Goal: Information Seeking & Learning: Check status

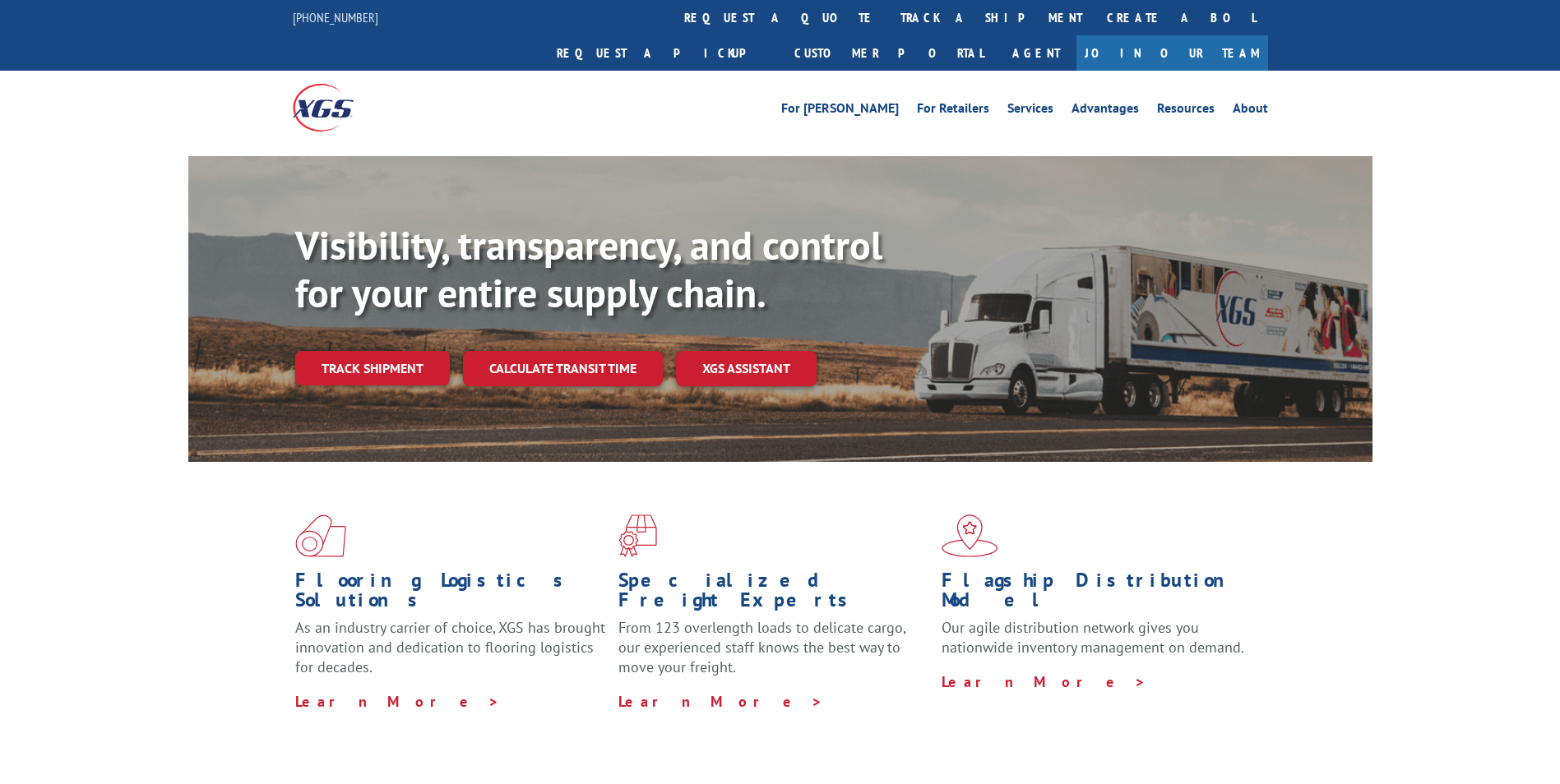
drag, startPoint x: 364, startPoint y: 334, endPoint x: 404, endPoint y: 337, distance: 40.1
click at [364, 351] on link "Track shipment" at bounding box center [372, 368] width 154 height 35
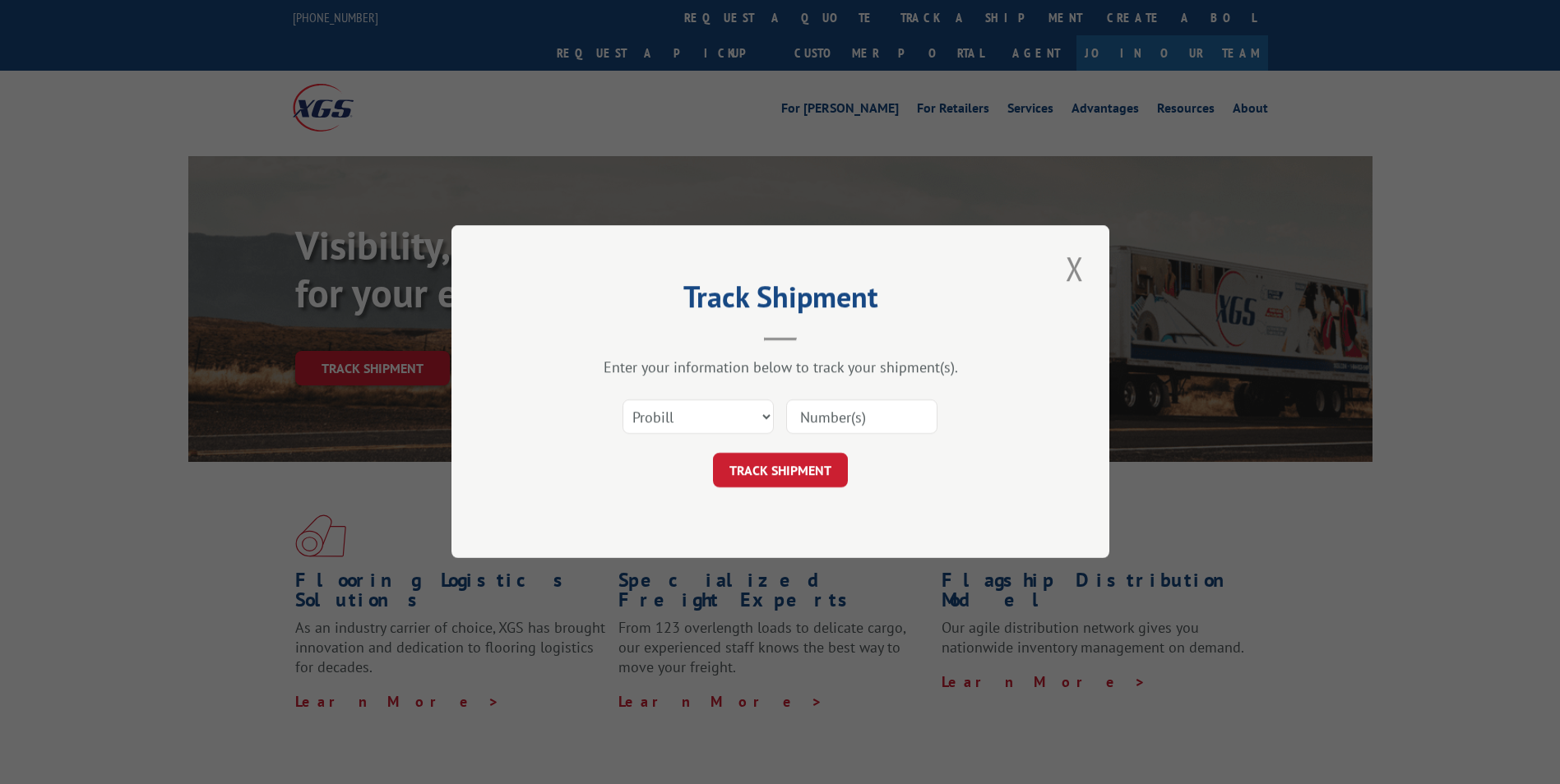
paste input "16137472"
type input "16137472"
click at [819, 467] on button "TRACK SHIPMENT" at bounding box center [780, 470] width 134 height 35
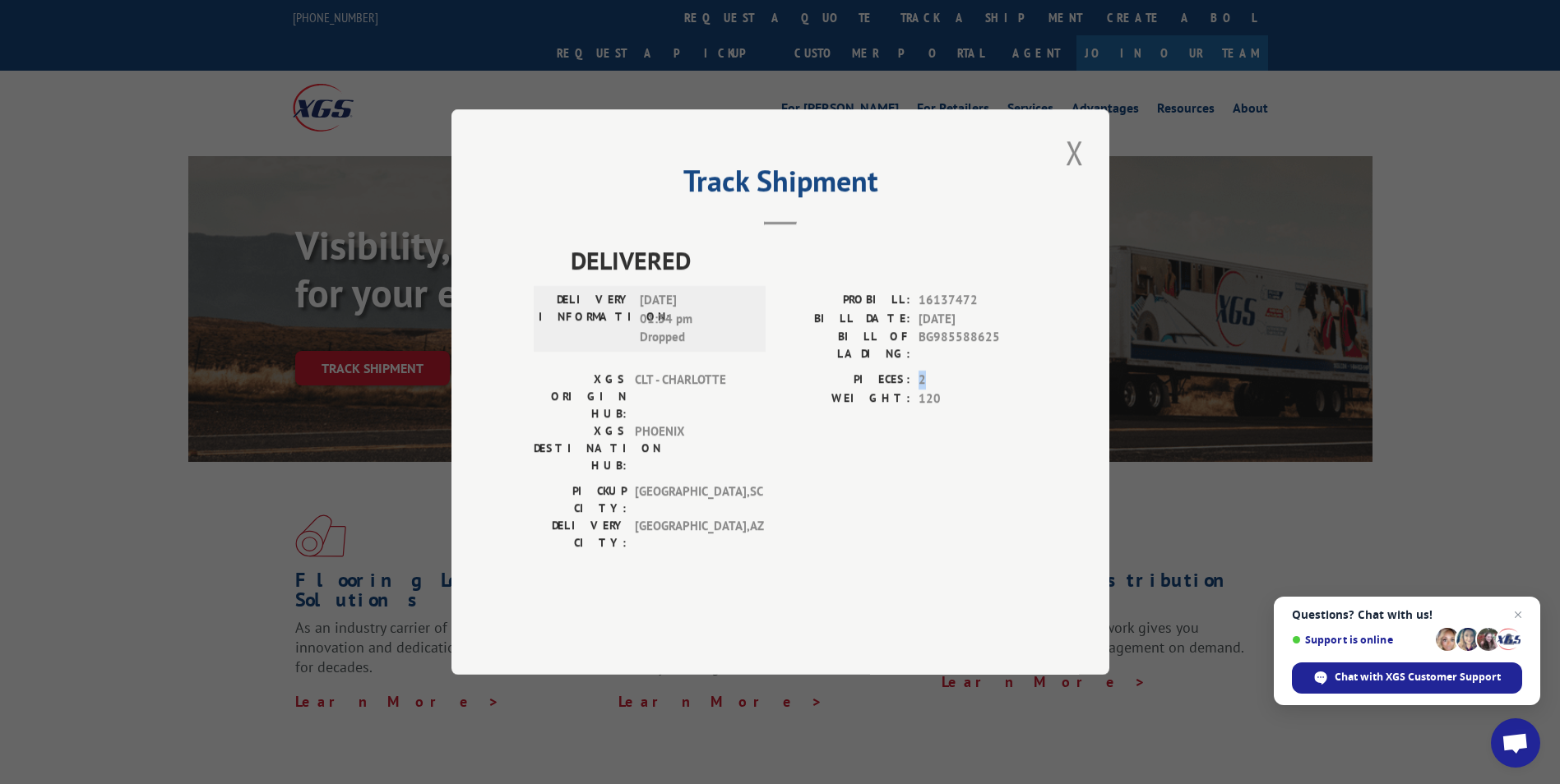
drag, startPoint x: 917, startPoint y: 414, endPoint x: 928, endPoint y: 415, distance: 11.0
click at [928, 390] on div "PIECES: 2" at bounding box center [903, 380] width 247 height 19
drag, startPoint x: 928, startPoint y: 415, endPoint x: 889, endPoint y: 426, distance: 40.5
click at [889, 409] on label "WEIGHT:" at bounding box center [845, 399] width 130 height 19
drag, startPoint x: 919, startPoint y: 416, endPoint x: 935, endPoint y: 420, distance: 16.5
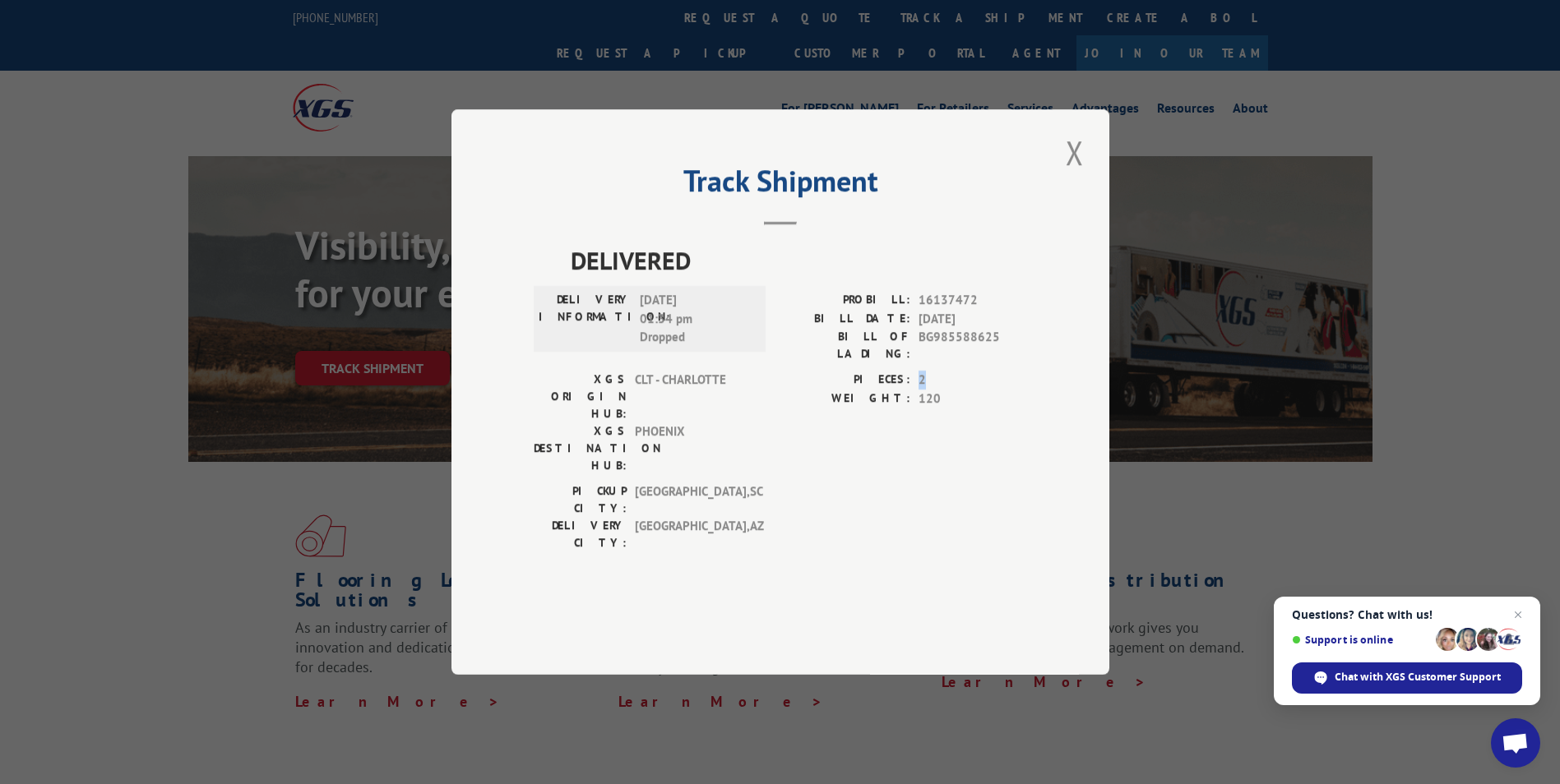
click at [935, 390] on span "2" at bounding box center [973, 380] width 108 height 19
drag, startPoint x: 935, startPoint y: 420, endPoint x: 913, endPoint y: 447, distance: 34.8
click at [915, 450] on div "PIECES: 2 WEIGHT: 120" at bounding box center [903, 426] width 247 height 112
drag, startPoint x: 917, startPoint y: 413, endPoint x: 933, endPoint y: 417, distance: 16.5
click at [933, 390] on div "PIECES: 2" at bounding box center [903, 380] width 247 height 19
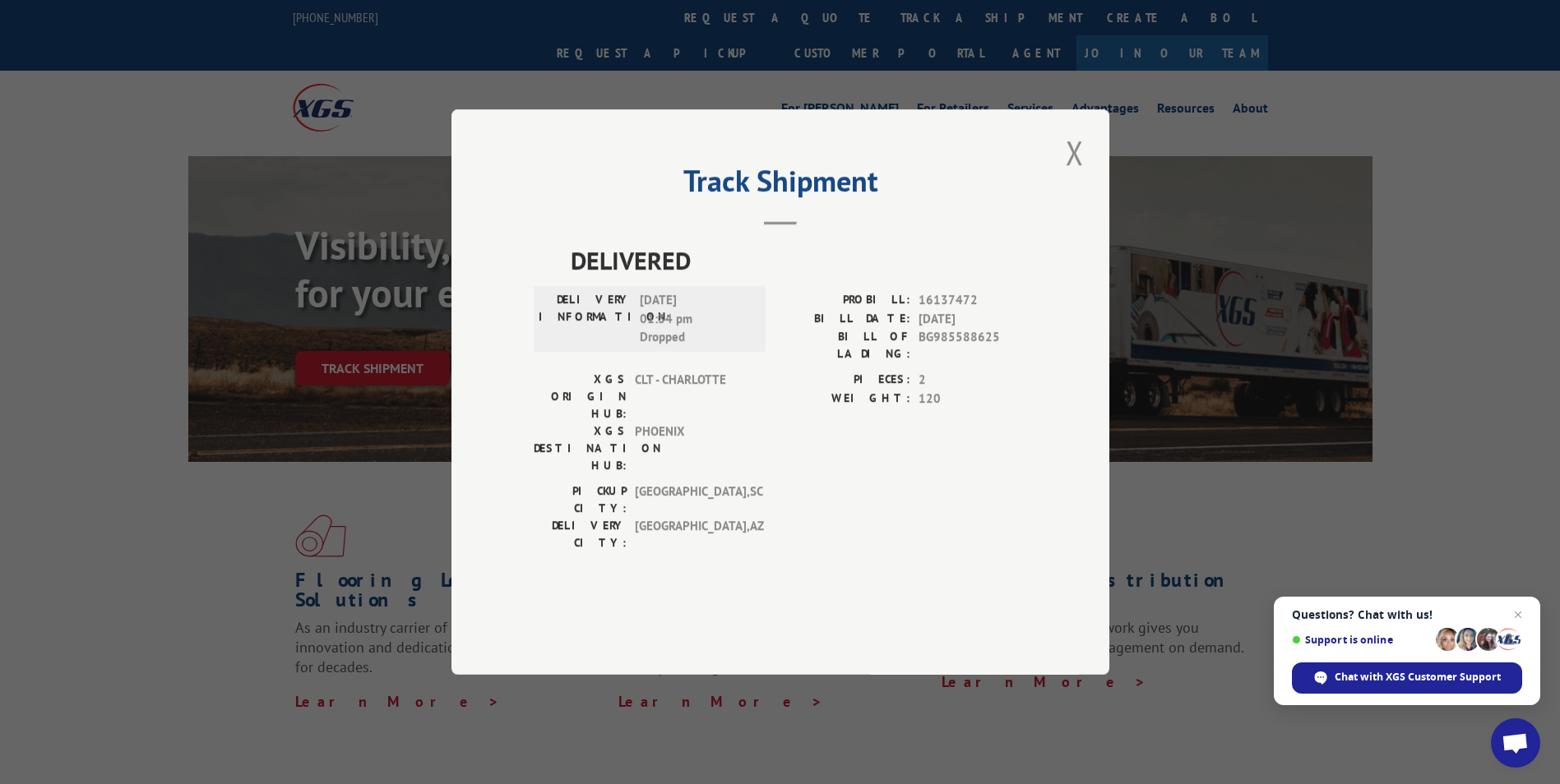
drag, startPoint x: 933, startPoint y: 417, endPoint x: 926, endPoint y: 455, distance: 38.6
click at [926, 455] on div "PIECES: 2 WEIGHT: 120" at bounding box center [903, 426] width 247 height 112
drag, startPoint x: 919, startPoint y: 439, endPoint x: 966, endPoint y: 444, distance: 47.3
click at [966, 444] on div "PIECES: 2 WEIGHT: 120" at bounding box center [903, 426] width 247 height 112
drag, startPoint x: 966, startPoint y: 444, endPoint x: 912, endPoint y: 473, distance: 61.3
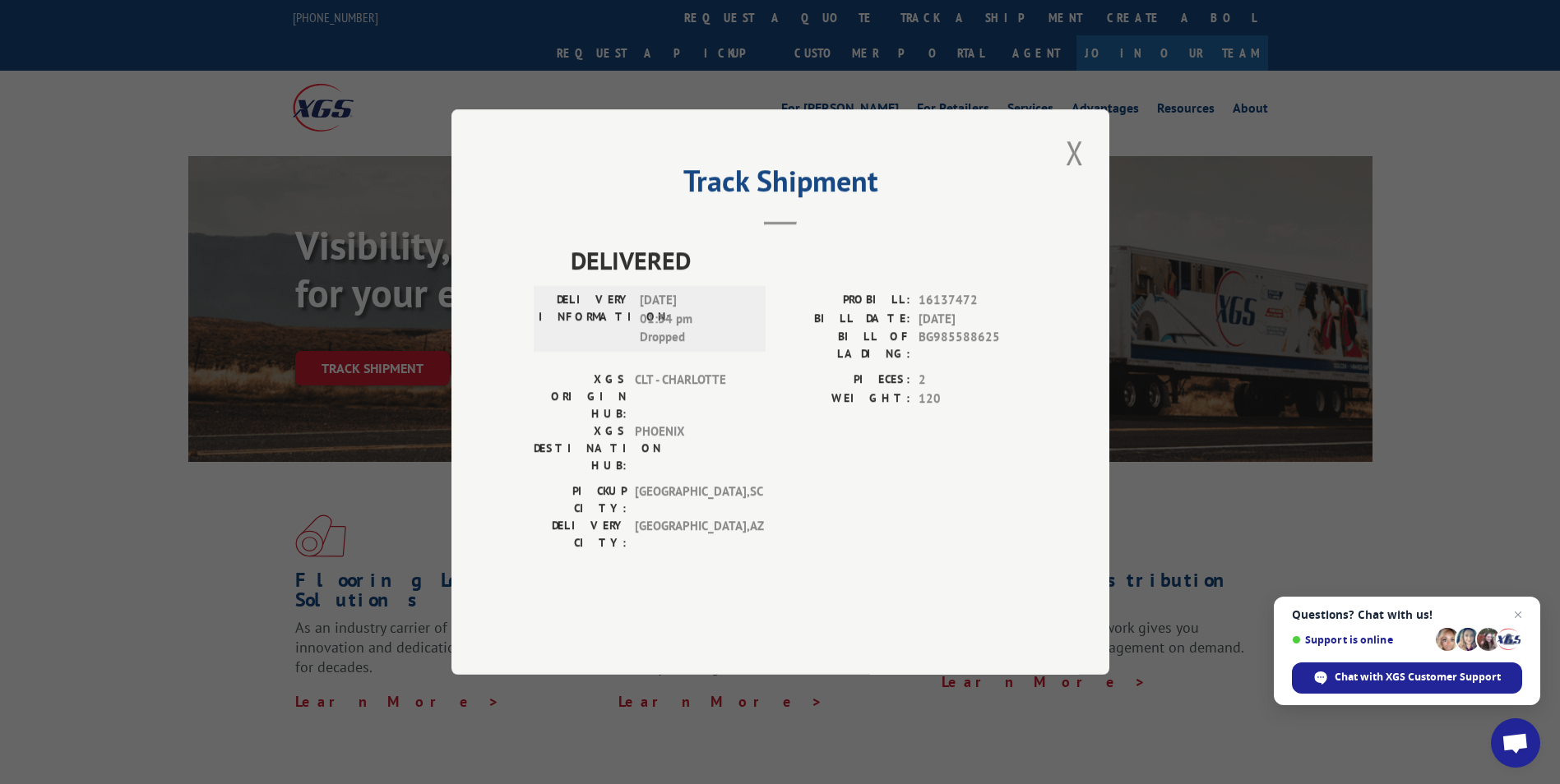
click at [914, 482] on div "PICKUP CITY: [GEOGRAPHIC_DATA] , SC DELIVERY CITY: [GEOGRAPHIC_DATA] , [GEOGRAP…" at bounding box center [780, 521] width 493 height 77
drag, startPoint x: 916, startPoint y: 438, endPoint x: 958, endPoint y: 438, distance: 42.0
click at [958, 409] on div "WEIGHT: 120" at bounding box center [903, 399] width 247 height 19
drag, startPoint x: 958, startPoint y: 438, endPoint x: 898, endPoint y: 455, distance: 62.4
click at [900, 458] on div "PIECES: 2 WEIGHT: 120" at bounding box center [903, 426] width 247 height 112
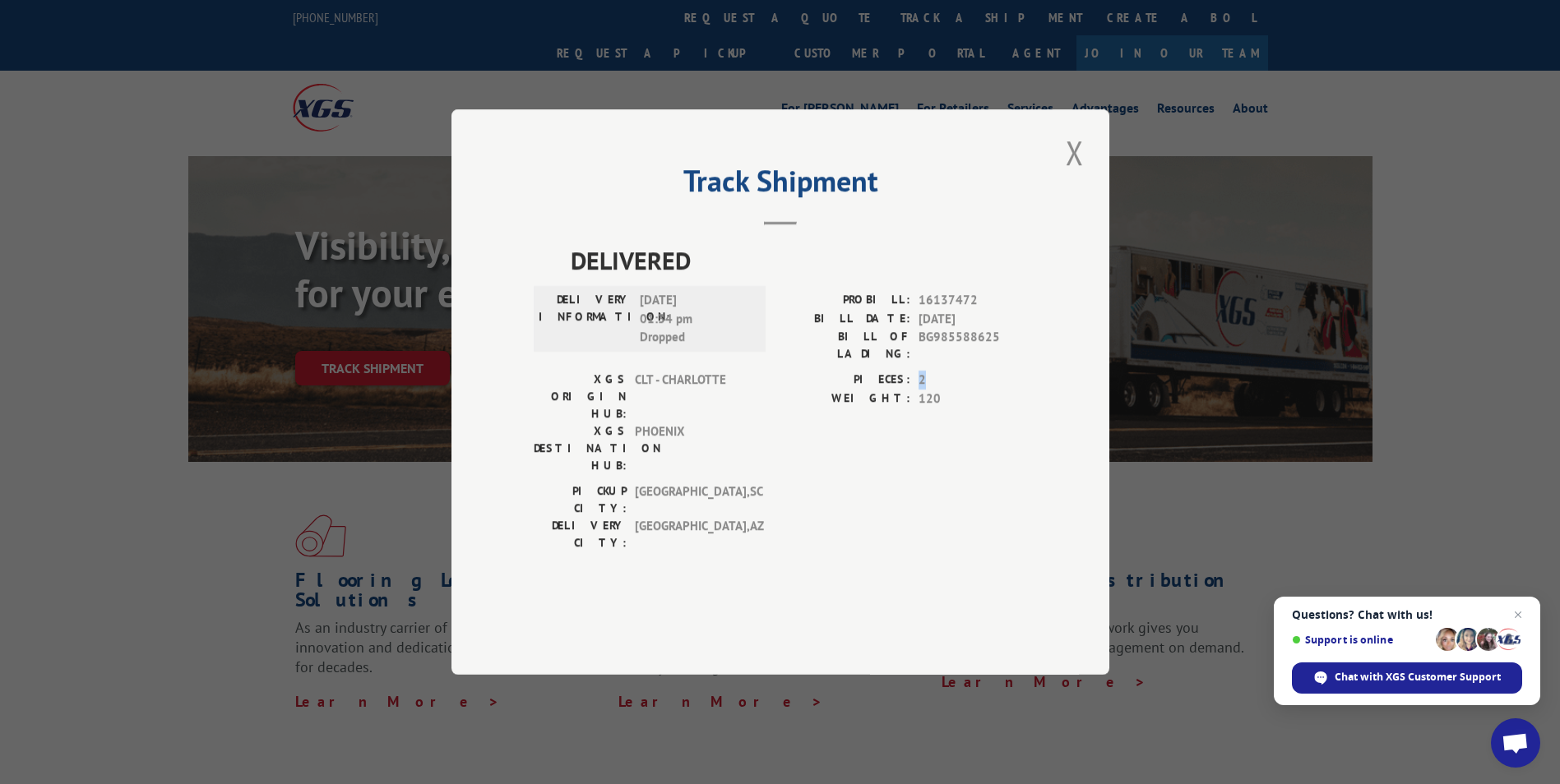
click at [930, 390] on div "PIECES: 2" at bounding box center [903, 380] width 247 height 19
drag, startPoint x: 930, startPoint y: 415, endPoint x: 904, endPoint y: 442, distance: 37.5
click at [904, 409] on label "WEIGHT:" at bounding box center [845, 399] width 130 height 19
drag, startPoint x: 642, startPoint y: 474, endPoint x: 759, endPoint y: 487, distance: 117.7
click at [759, 487] on div "PICKUP CITY: [GEOGRAPHIC_DATA] , SC DELIVERY CITY: [GEOGRAPHIC_DATA] , [GEOGRAP…" at bounding box center [780, 521] width 493 height 77
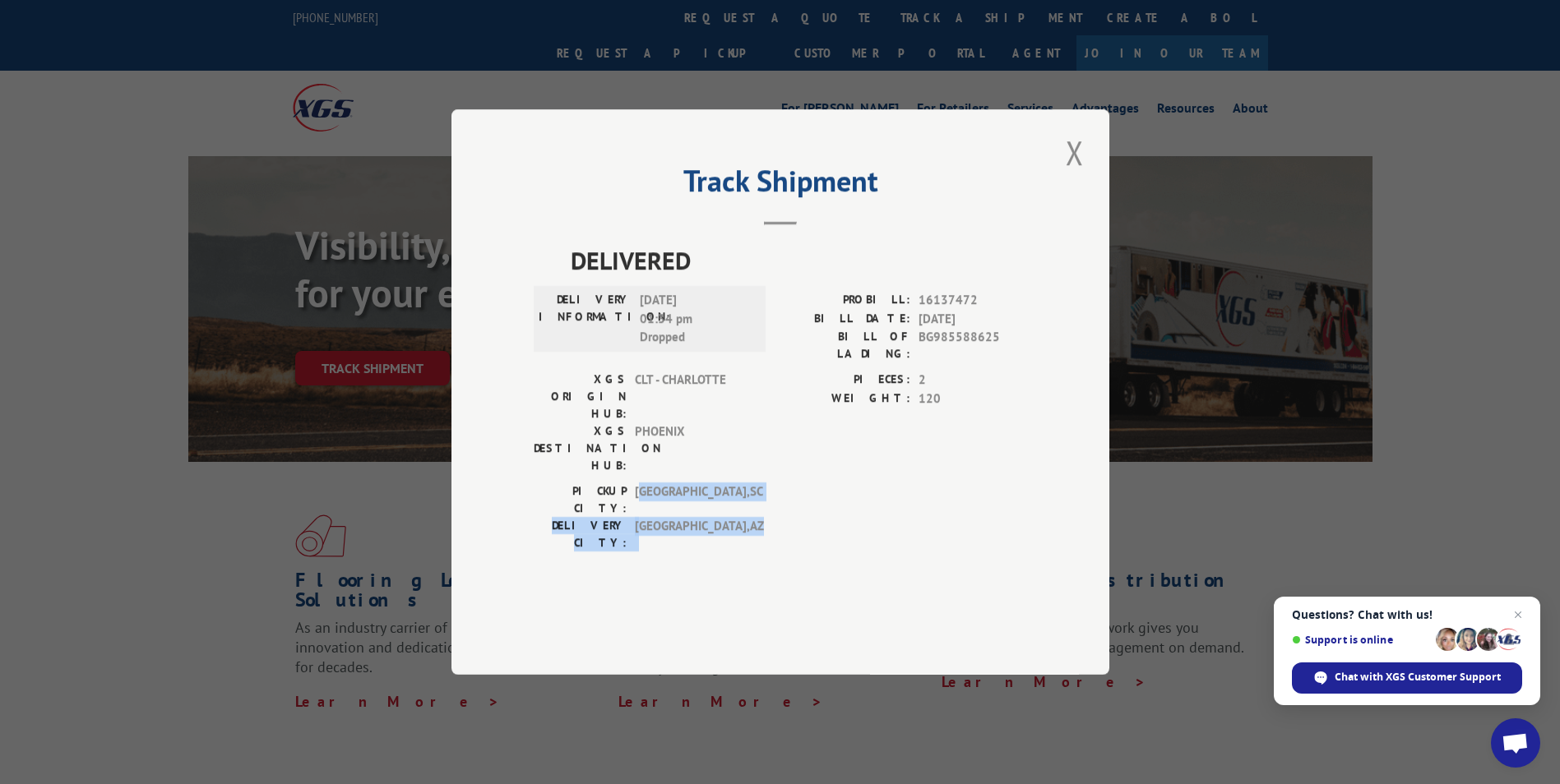
drag, startPoint x: 759, startPoint y: 487, endPoint x: 653, endPoint y: 516, distance: 109.9
click at [671, 517] on div "DELIVERED DELIVERY INFORMATION: [DATE] 01:34 pm Dropped PROBILL: 16137472 BILL …" at bounding box center [780, 423] width 493 height 362
drag, startPoint x: 634, startPoint y: 471, endPoint x: 732, endPoint y: 504, distance: 103.4
click at [732, 504] on div "PICKUP CITY: [GEOGRAPHIC_DATA] , SC DELIVERY CITY: [GEOGRAPHIC_DATA] , [GEOGRAP…" at bounding box center [645, 516] width 222 height 69
drag, startPoint x: 732, startPoint y: 504, endPoint x: 680, endPoint y: 519, distance: 54.1
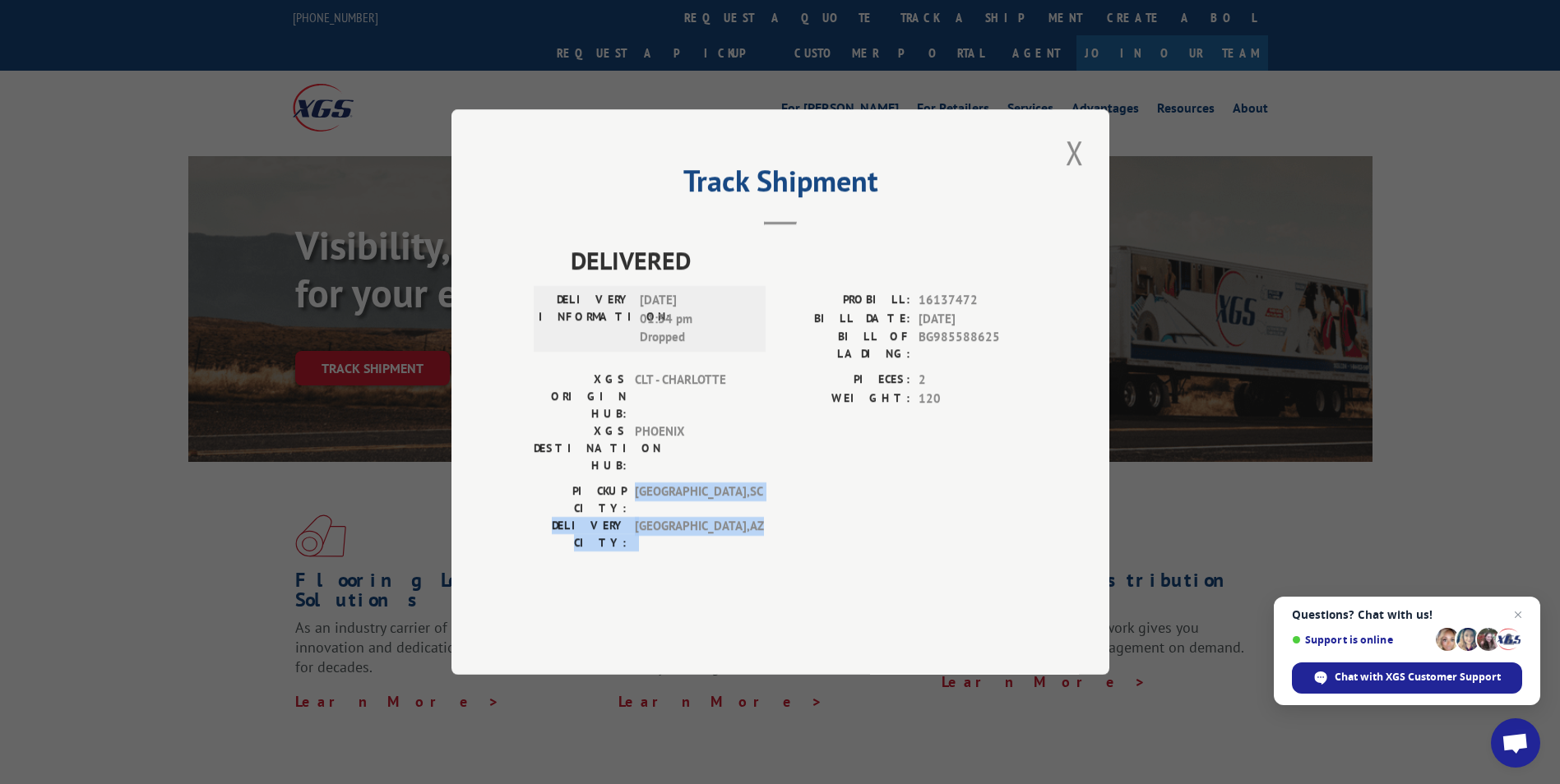
click at [681, 519] on div "DELIVERED DELIVERY INFORMATION: [DATE] 01:34 pm Dropped PROBILL: 16137472 BILL …" at bounding box center [780, 423] width 493 height 362
click at [1081, 175] on button "Close modal" at bounding box center [1074, 152] width 28 height 45
